Goal: Navigation & Orientation: Go to known website

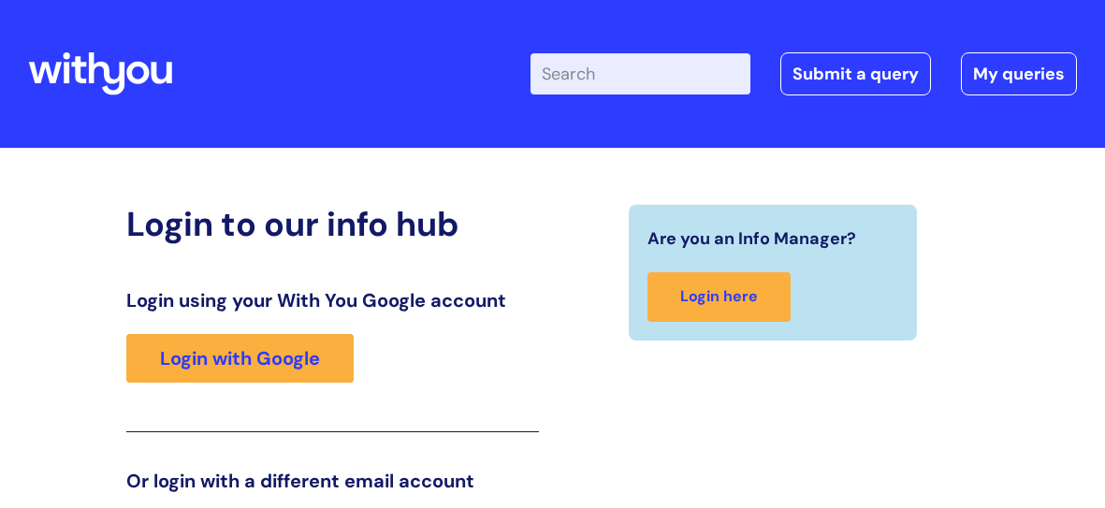
scroll to position [288, 0]
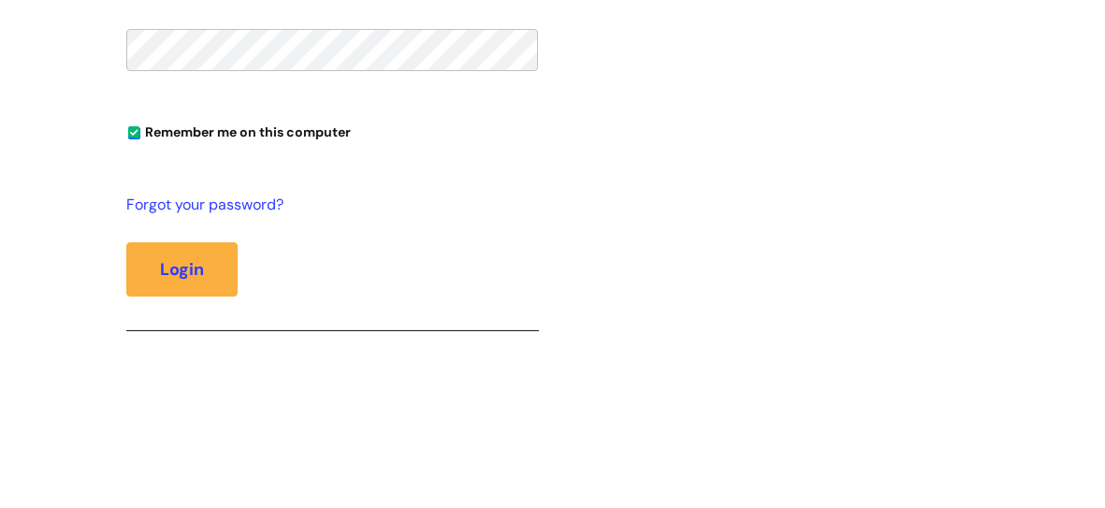
scroll to position [630, 0]
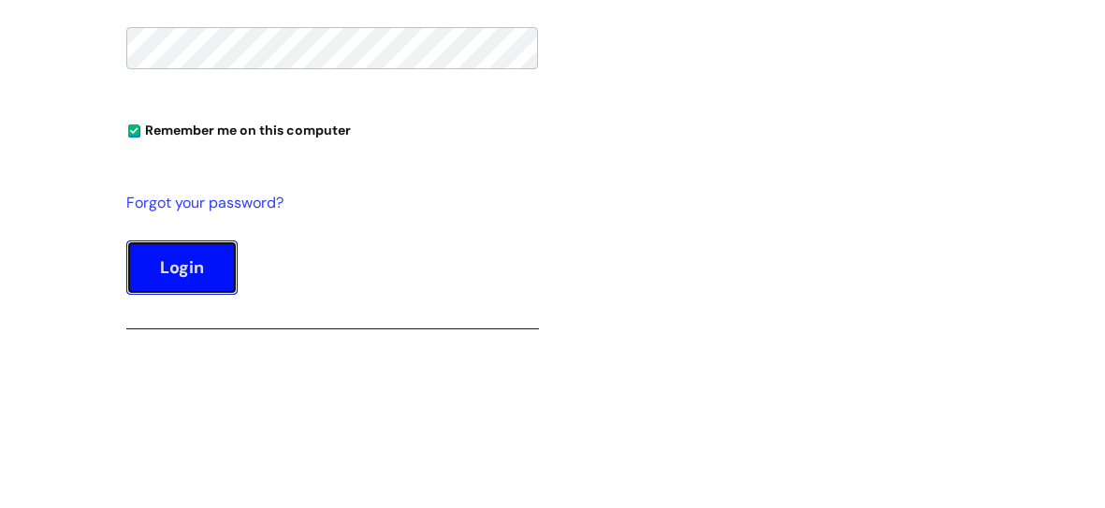
click at [203, 271] on button "Login" at bounding box center [181, 267] width 111 height 54
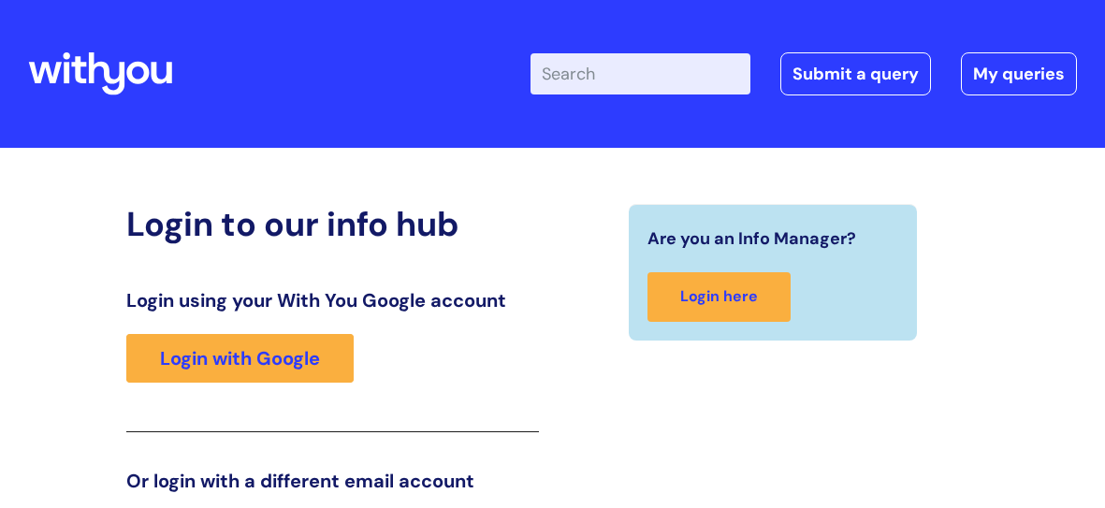
scroll to position [385, 0]
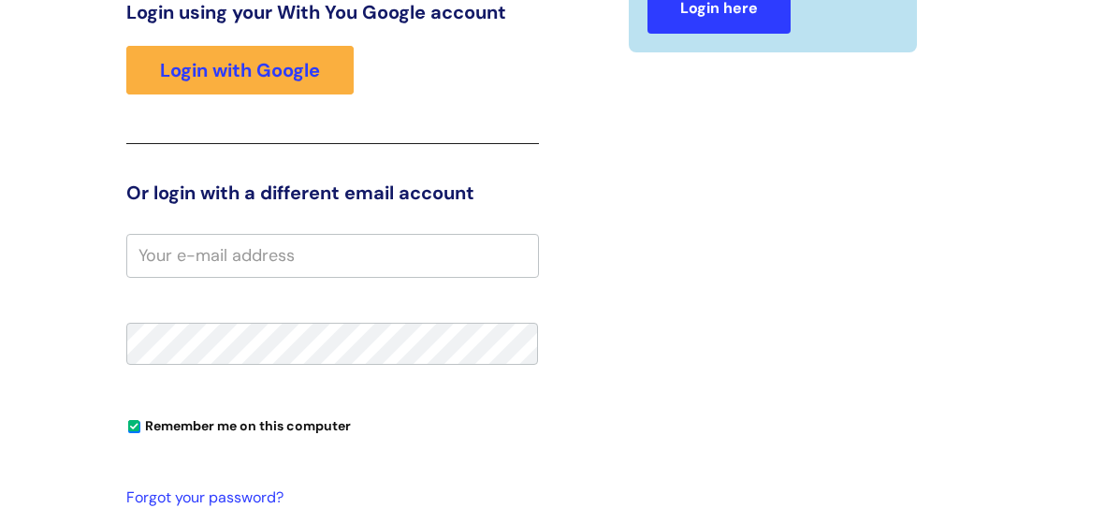
click at [726, 14] on link "Login here" at bounding box center [718, 9] width 143 height 50
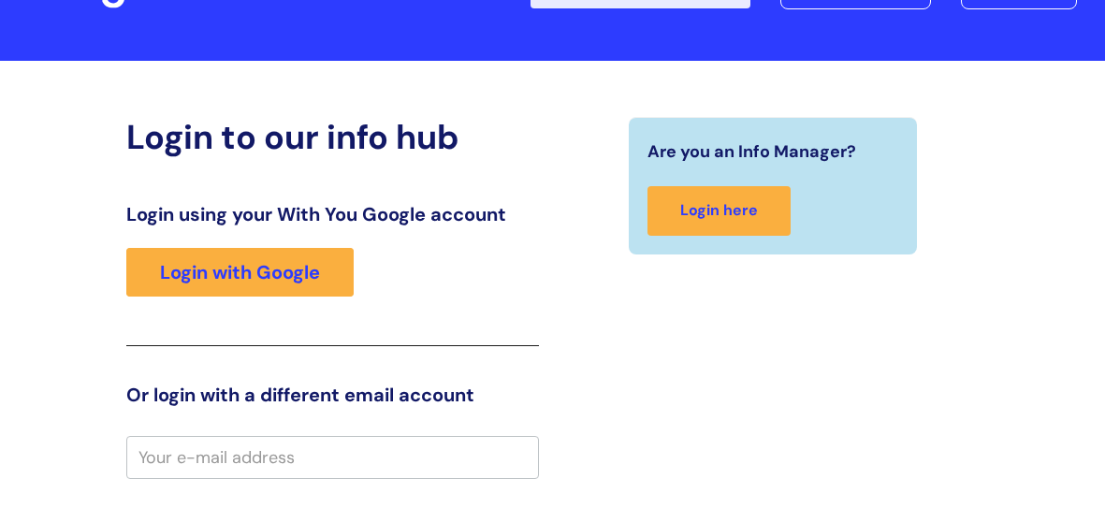
scroll to position [133, 0]
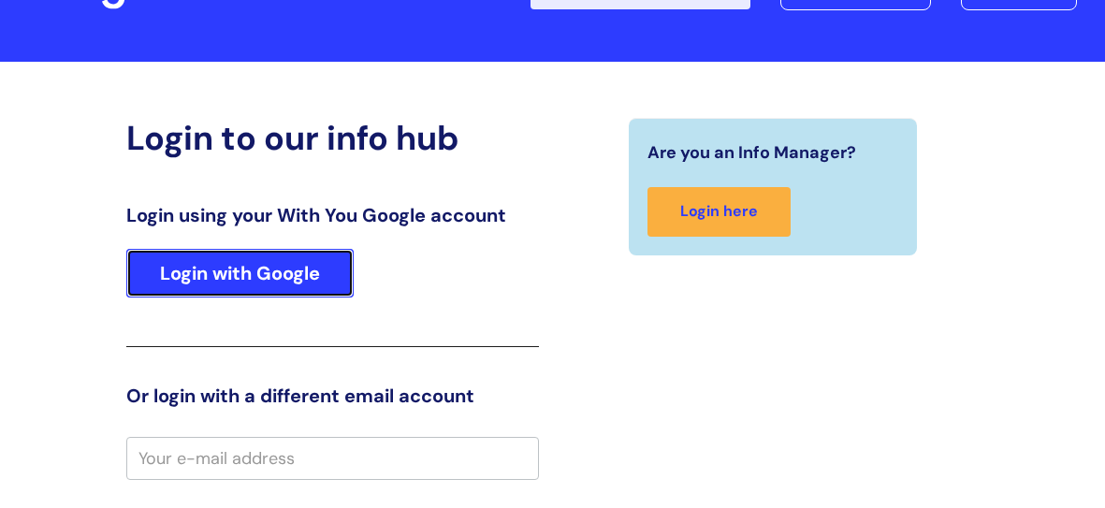
click at [318, 263] on link "Login with Google" at bounding box center [239, 273] width 227 height 49
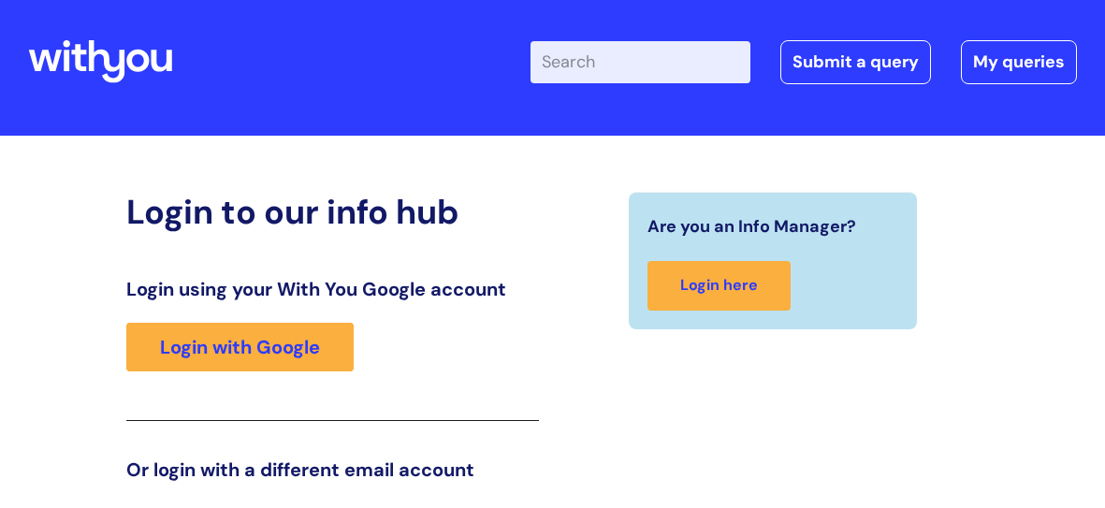
scroll to position [0, 0]
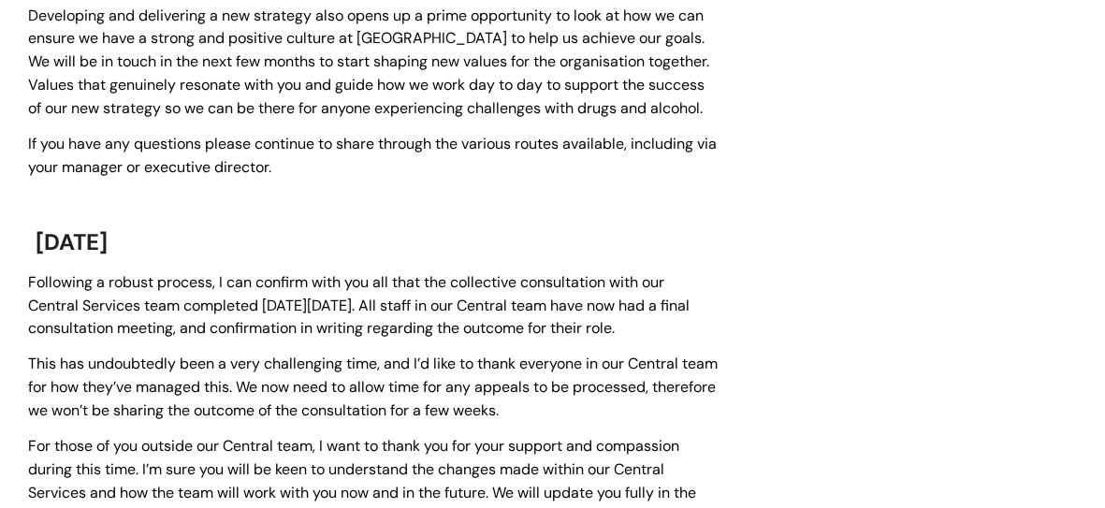
scroll to position [1055, 0]
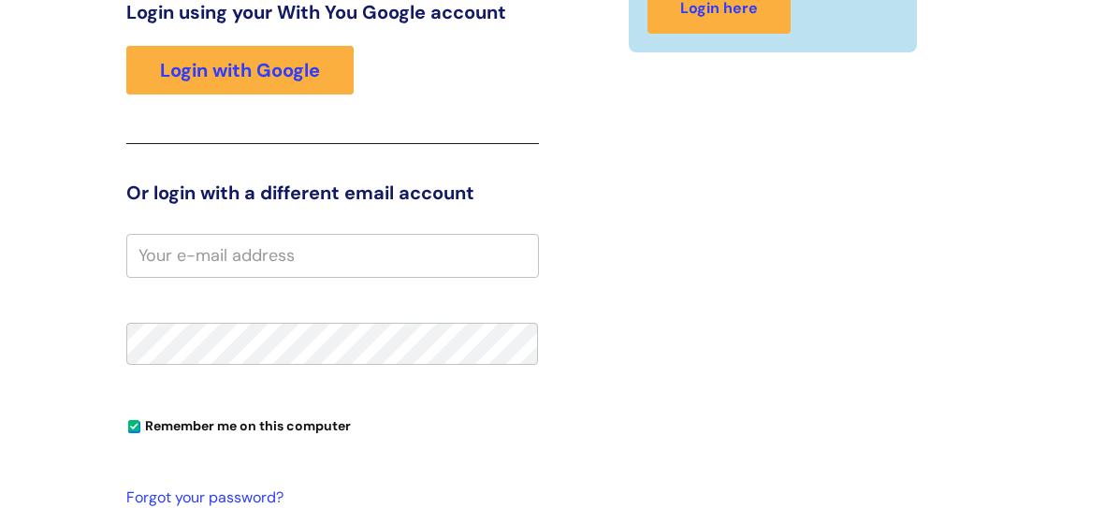
scroll to position [288, 0]
